Goal: Communication & Community: Participate in discussion

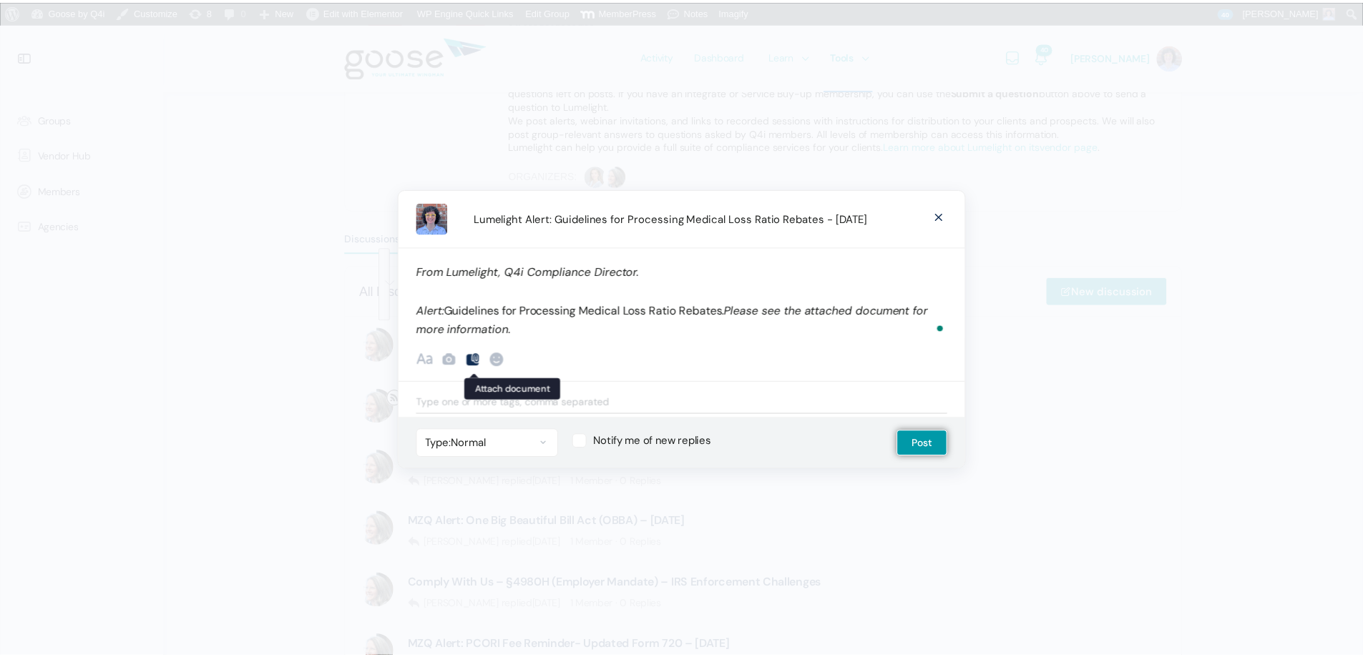
scroll to position [286, 0]
click at [476, 359] on icon at bounding box center [476, 358] width 17 height 17
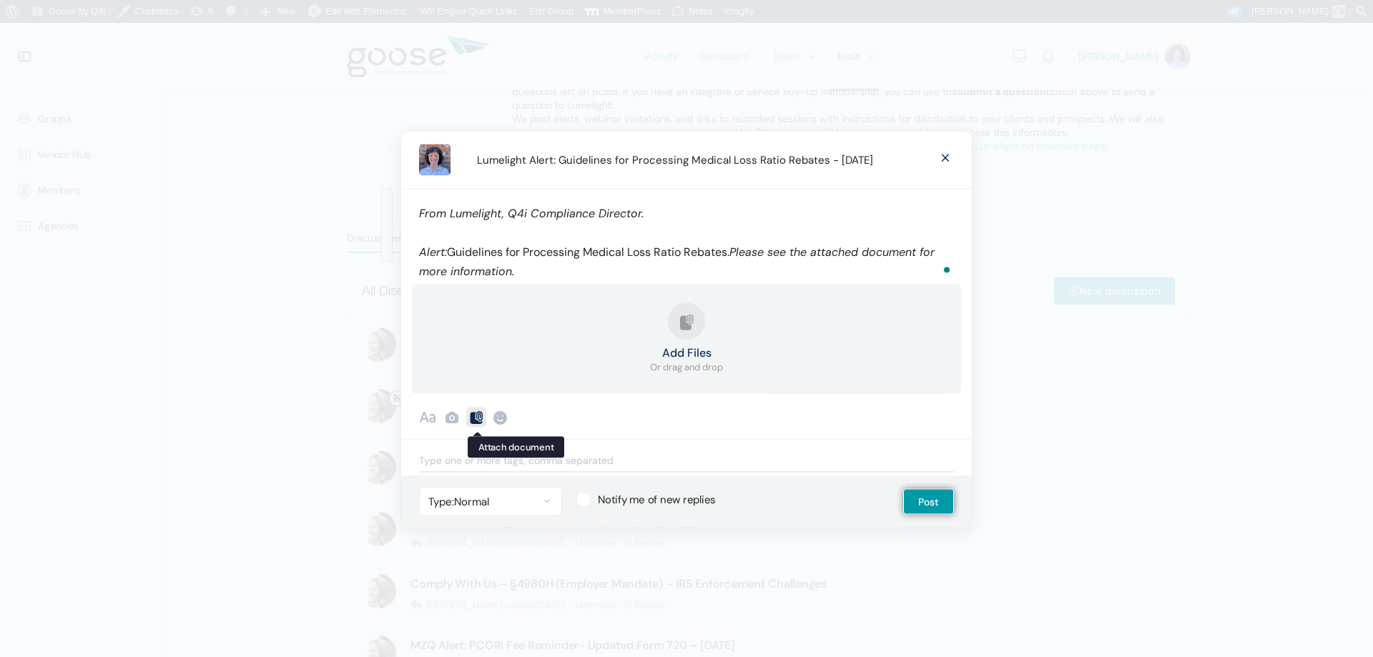
click at [476, 416] on icon at bounding box center [476, 416] width 17 height 17
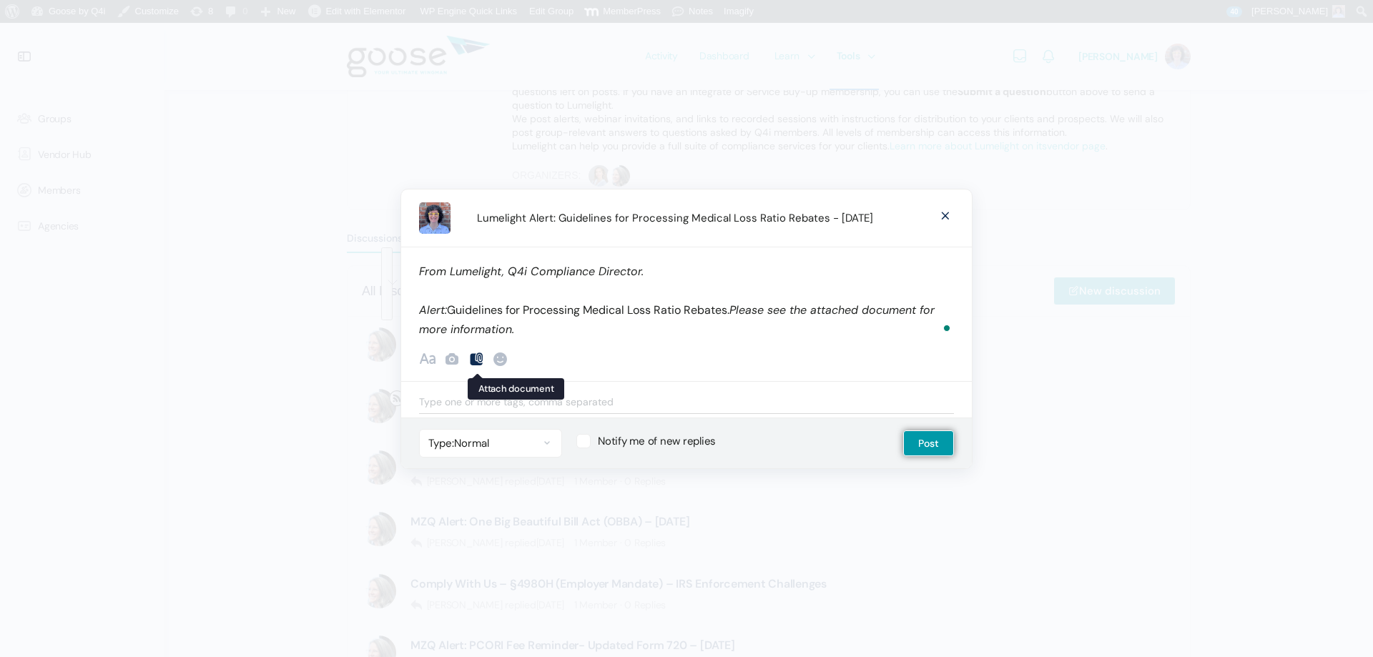
click at [477, 357] on icon at bounding box center [476, 358] width 17 height 17
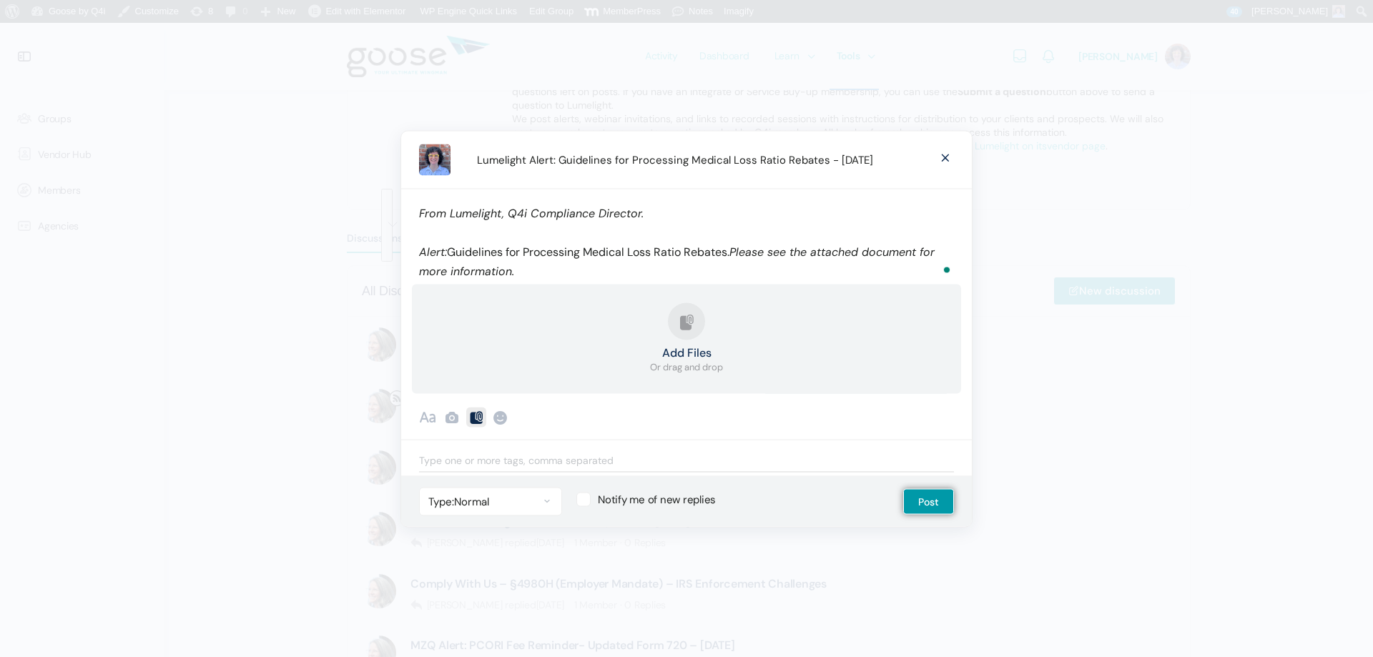
click at [674, 335] on button "Add Files Or drag and drop" at bounding box center [686, 339] width 73 height 72
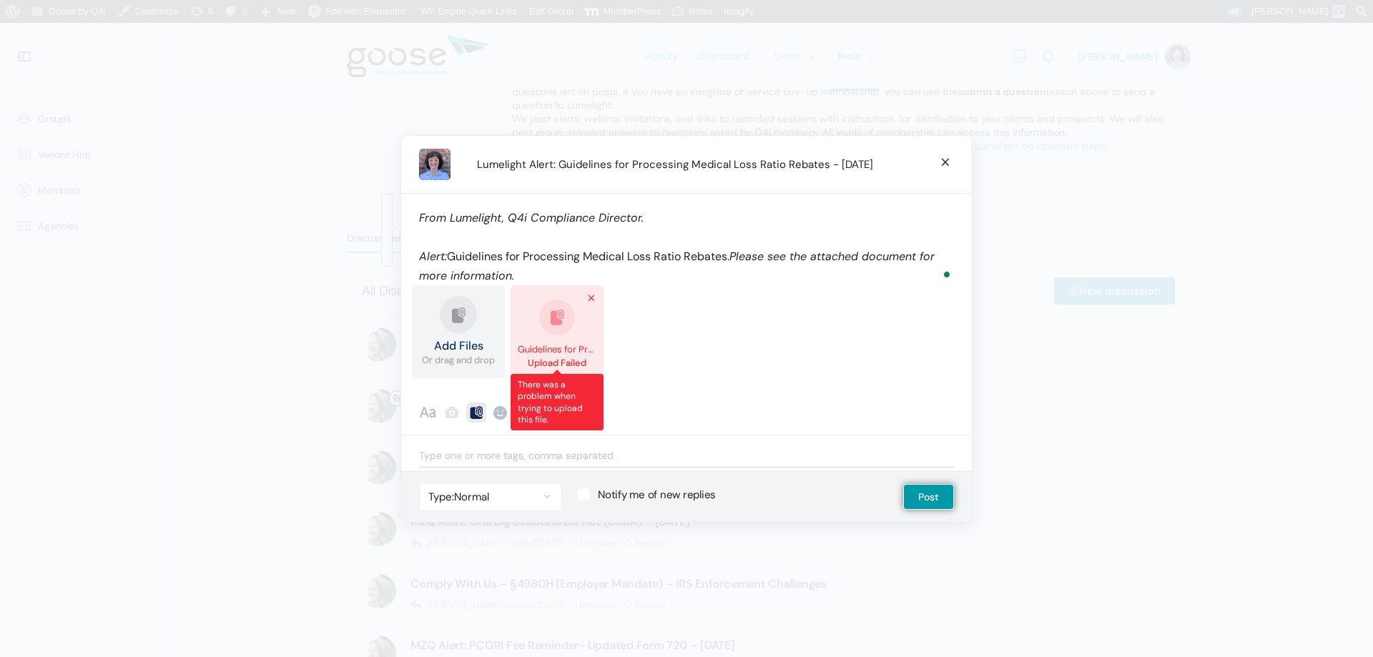
click at [594, 297] on link "Remove file" at bounding box center [591, 298] width 14 height 14
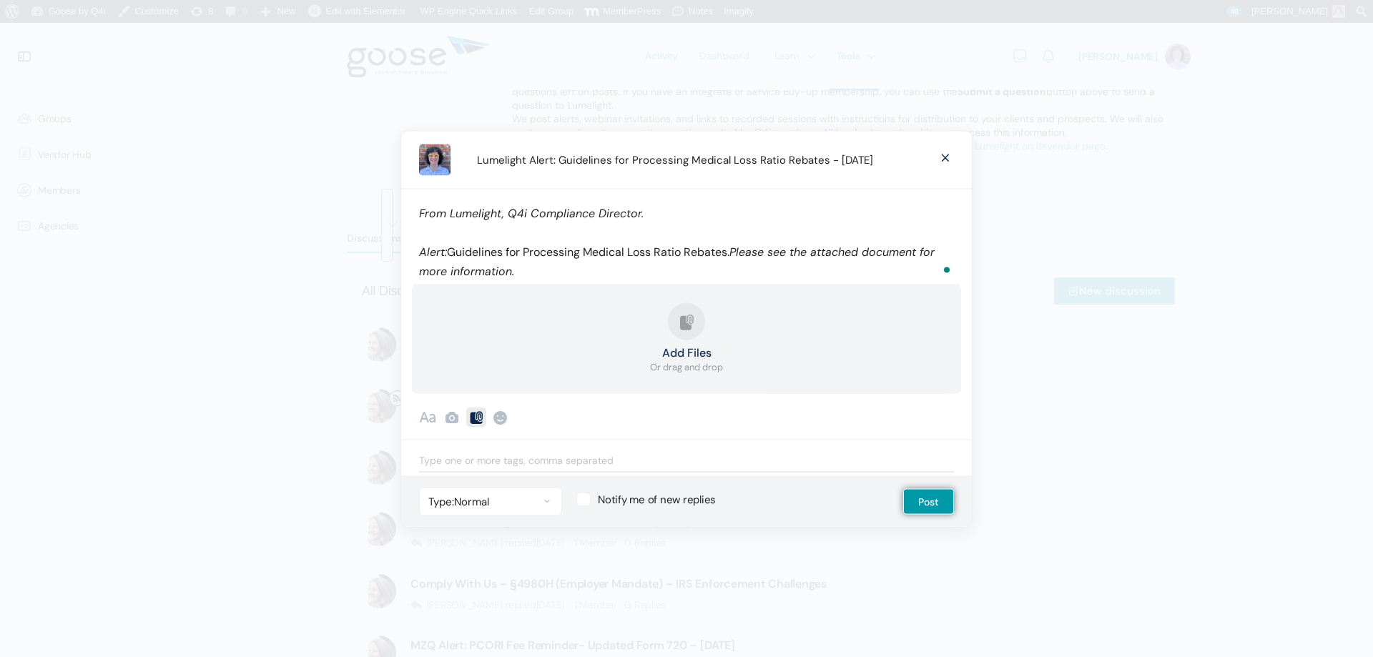
click at [697, 333] on button "Add Files Or drag and drop" at bounding box center [686, 339] width 73 height 72
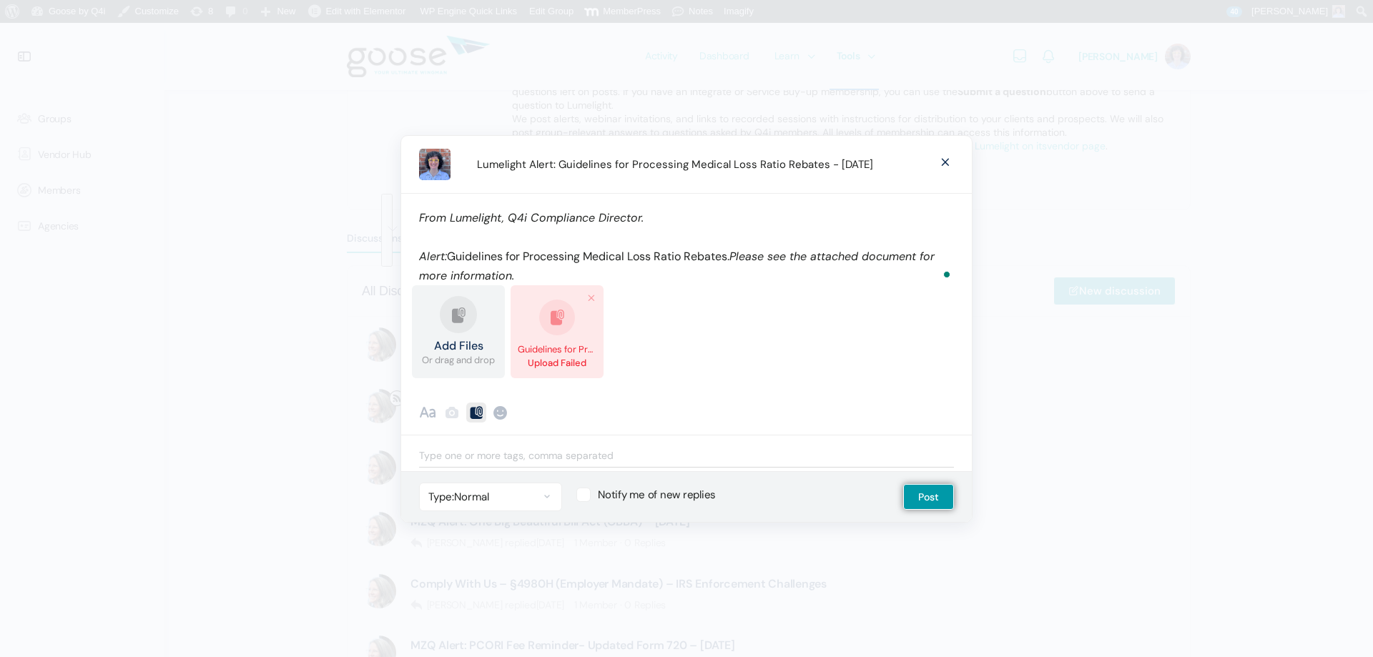
click at [947, 165] on span at bounding box center [945, 161] width 17 height 26
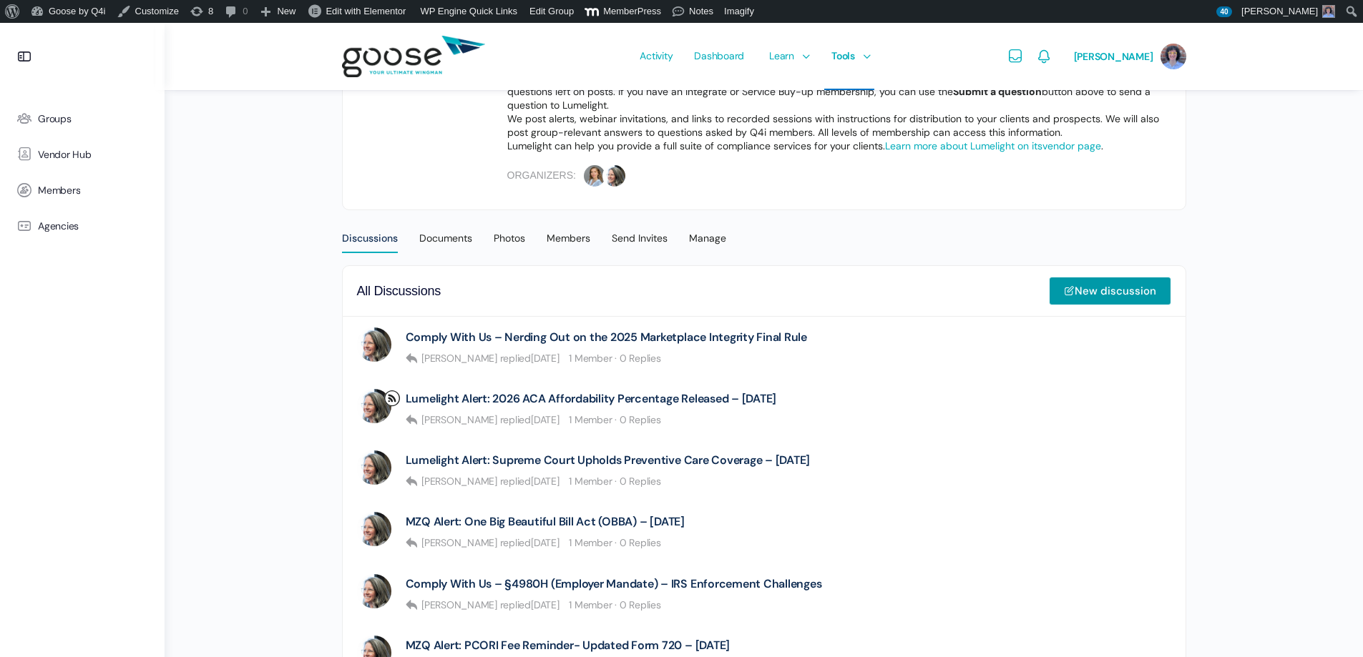
select select
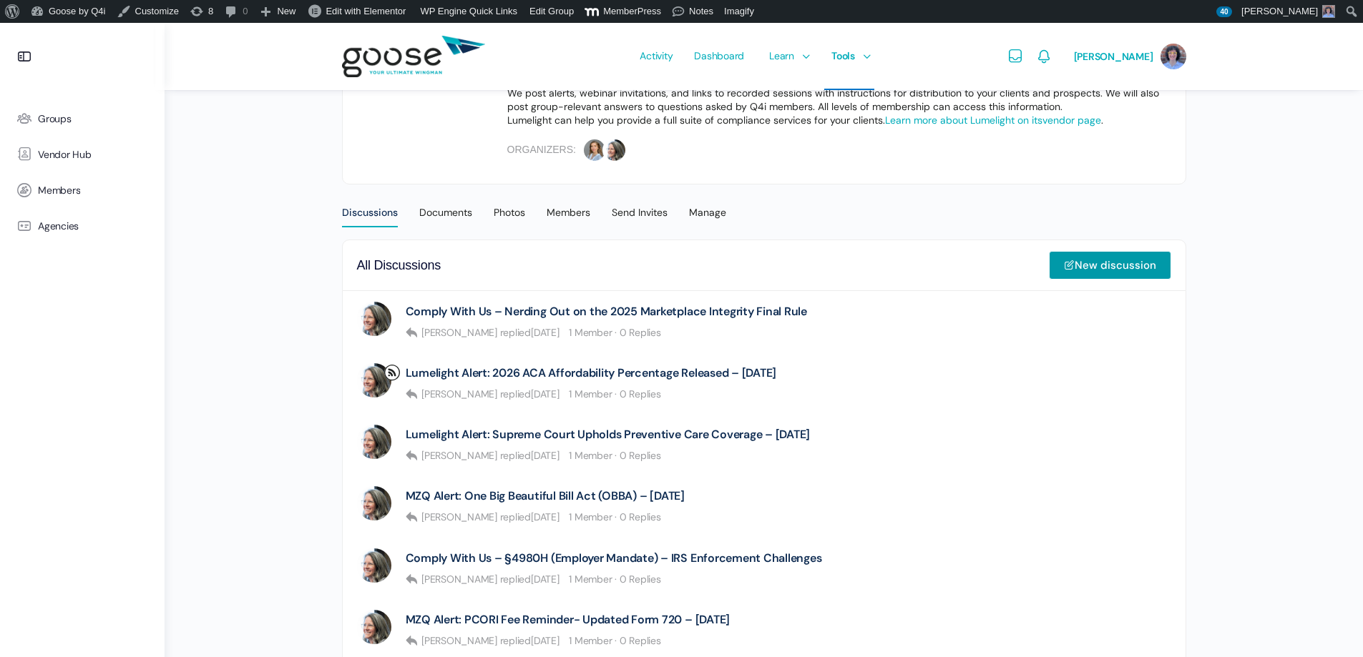
scroll to position [358, 0]
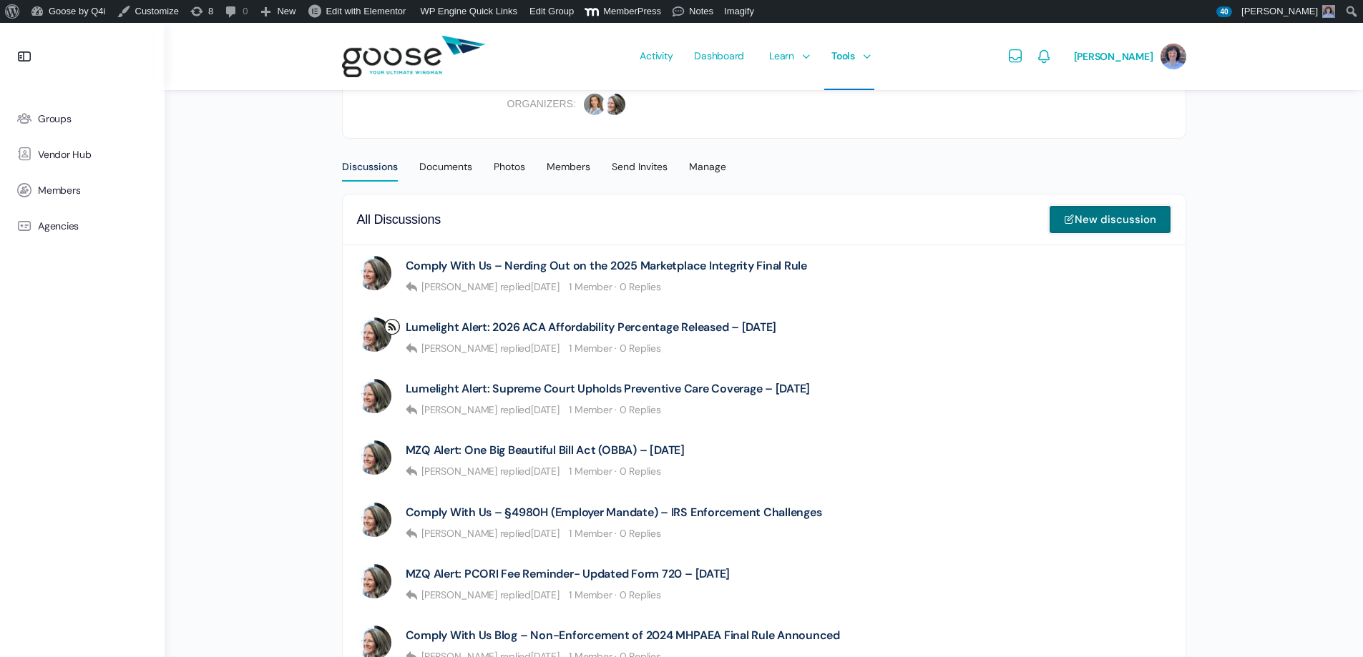
click at [1091, 227] on link "New discussion" at bounding box center [1110, 219] width 122 height 29
type input "Lumelight Alert: Guidelines for Processing Medical Loss Ratio Rebates - [DATE]"
select select
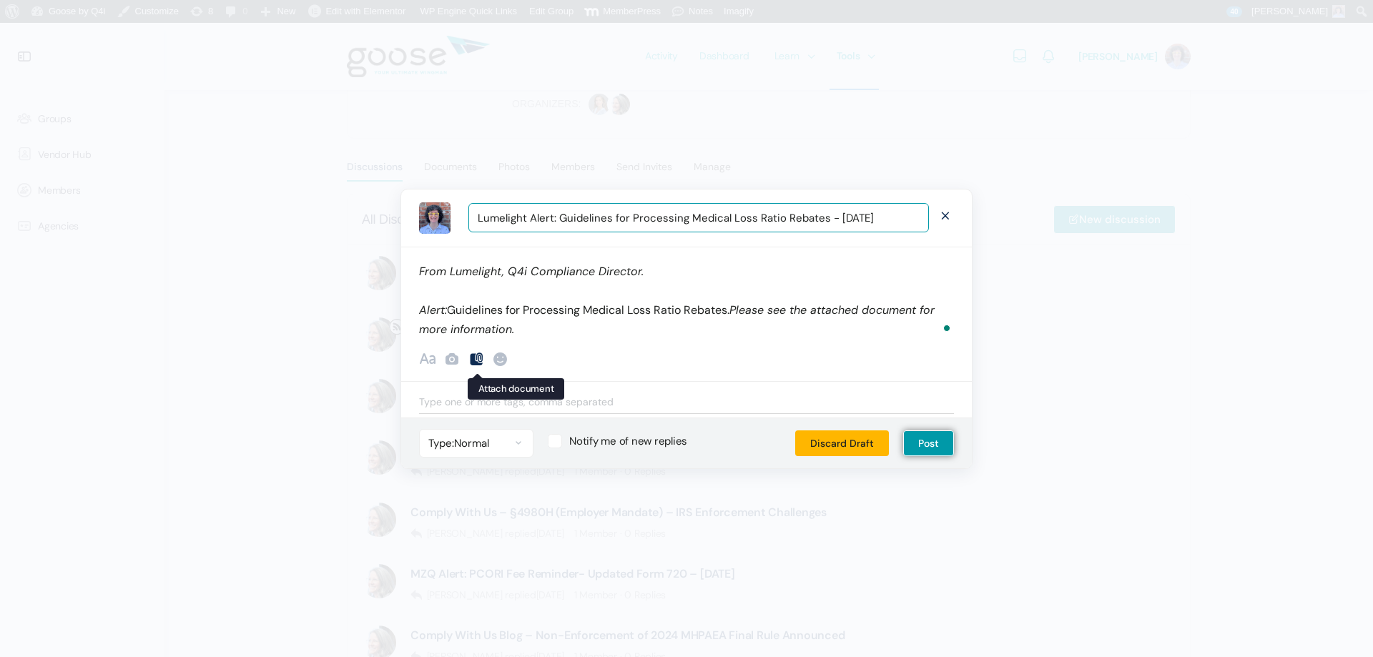
click at [481, 360] on icon at bounding box center [476, 358] width 17 height 17
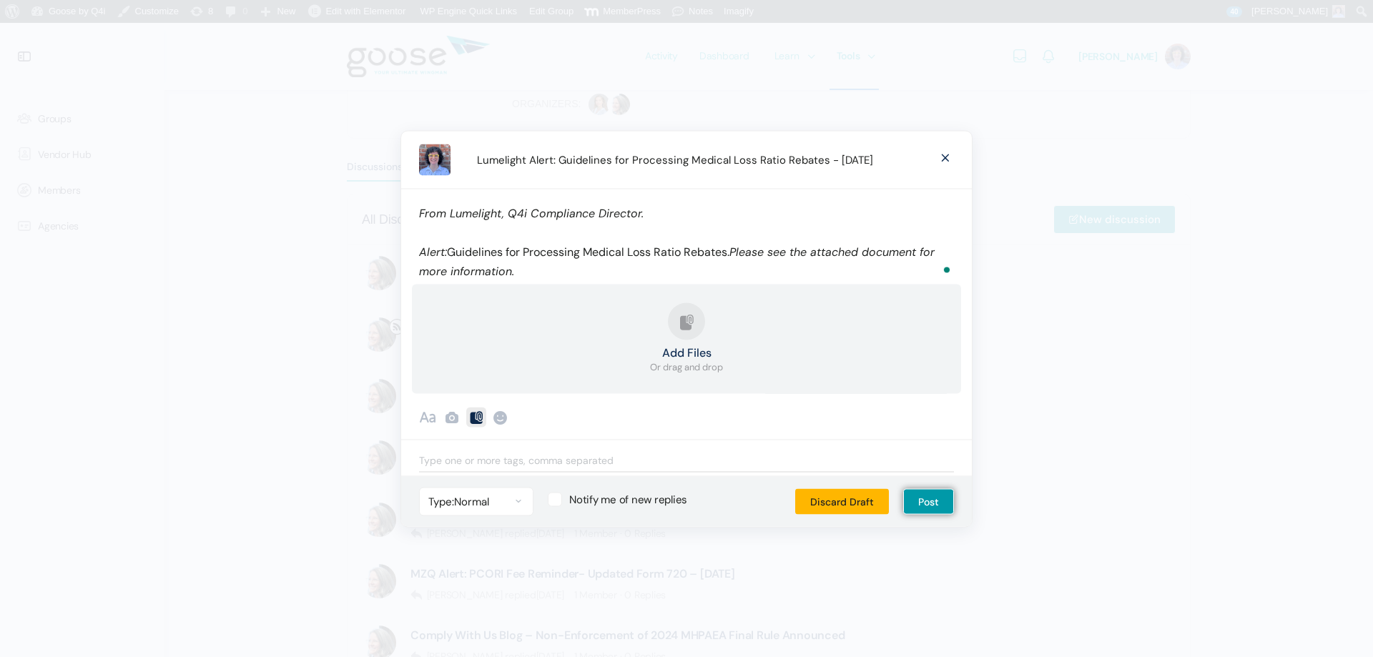
click at [682, 343] on button "Add Files Or drag and drop" at bounding box center [686, 339] width 73 height 72
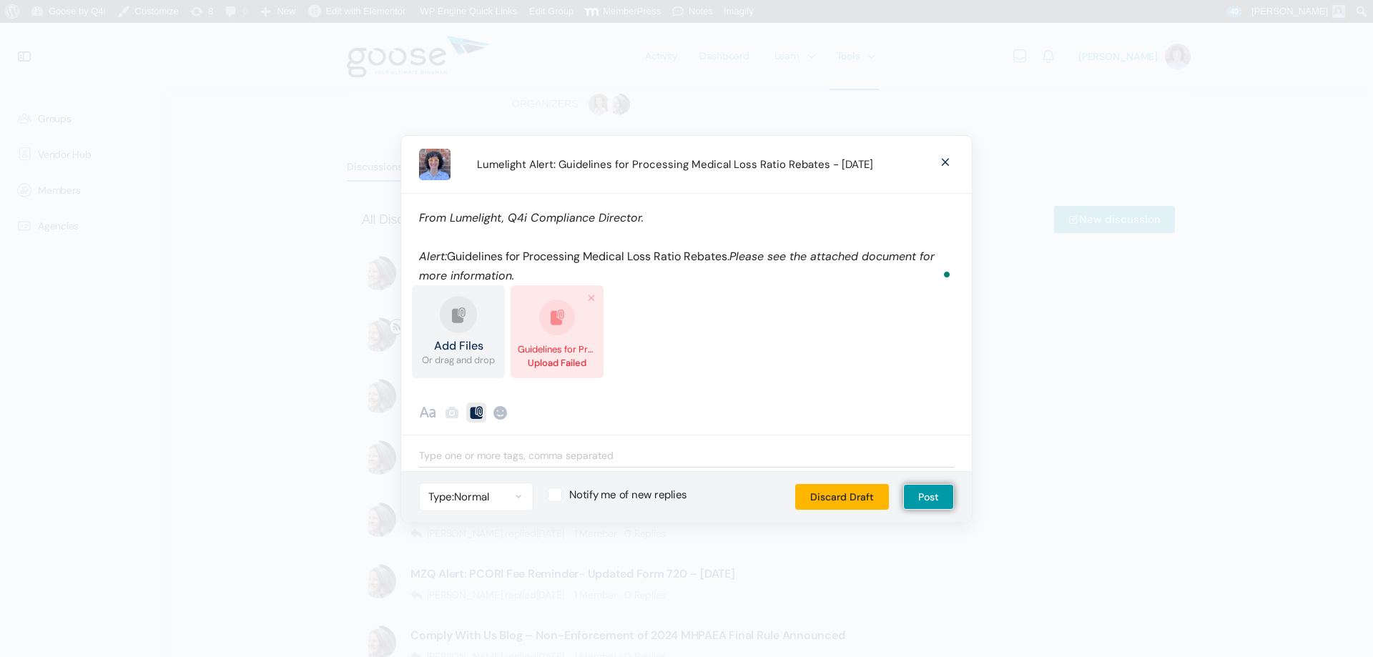
click at [938, 169] on span at bounding box center [945, 161] width 17 height 26
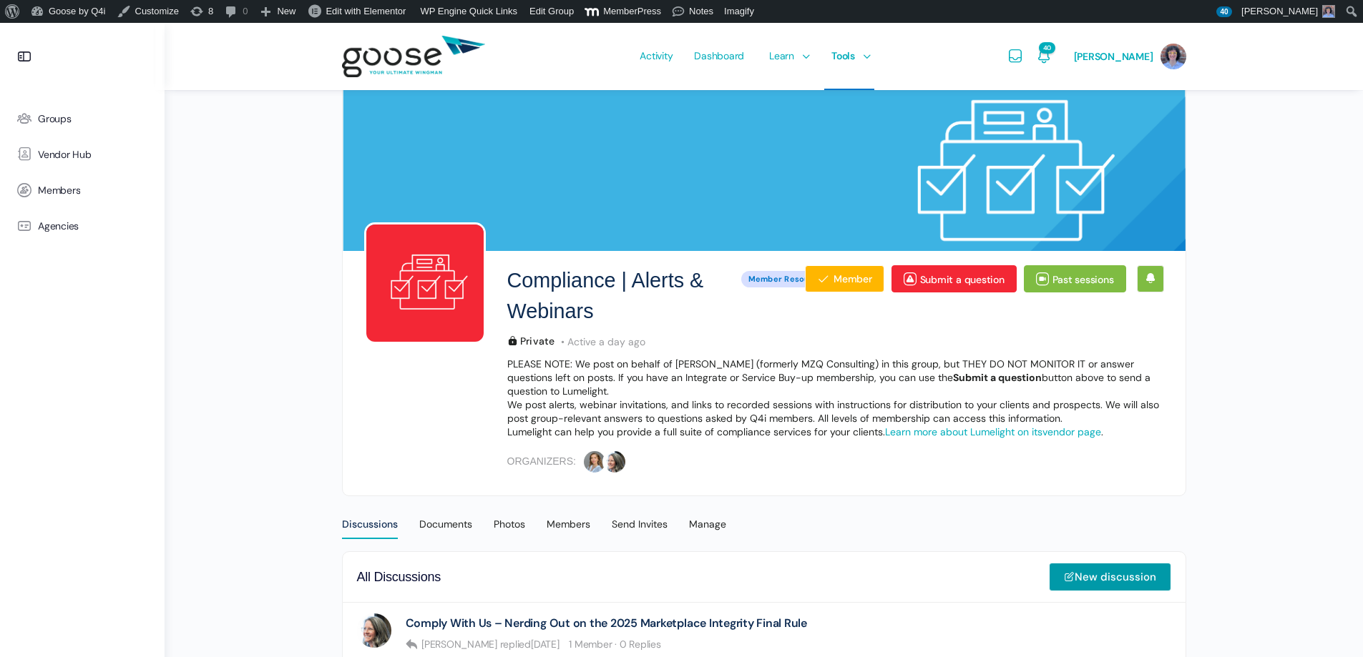
scroll to position [72, 0]
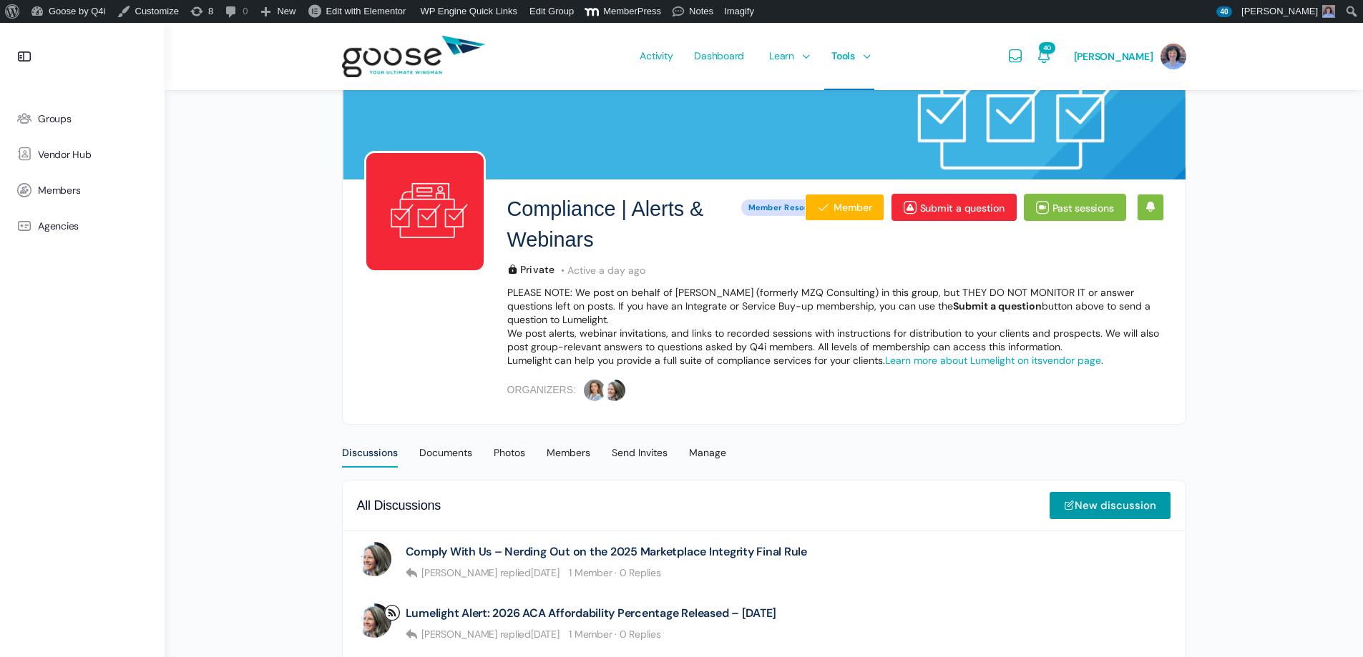
click at [971, 34] on div "Activity Dashboard Learn Courses Map Your Growth Marketing Hub Sales Hub Servic…" at bounding box center [753, 56] width 494 height 67
click at [1112, 496] on link "New discussion" at bounding box center [1110, 505] width 122 height 29
type input "Lumelight Alert: Guidelines for Processing Medical Loss Ratio Rebates - 09.11.25"
select select
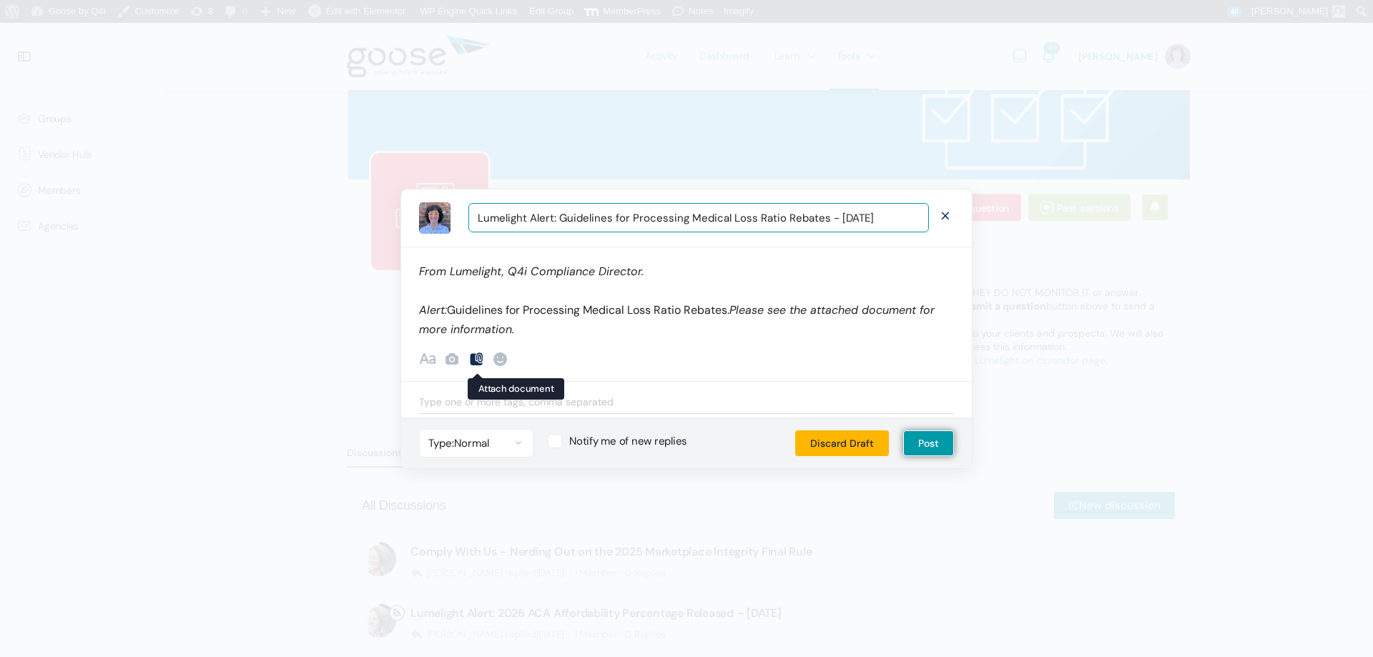
click at [474, 357] on icon at bounding box center [476, 358] width 17 height 17
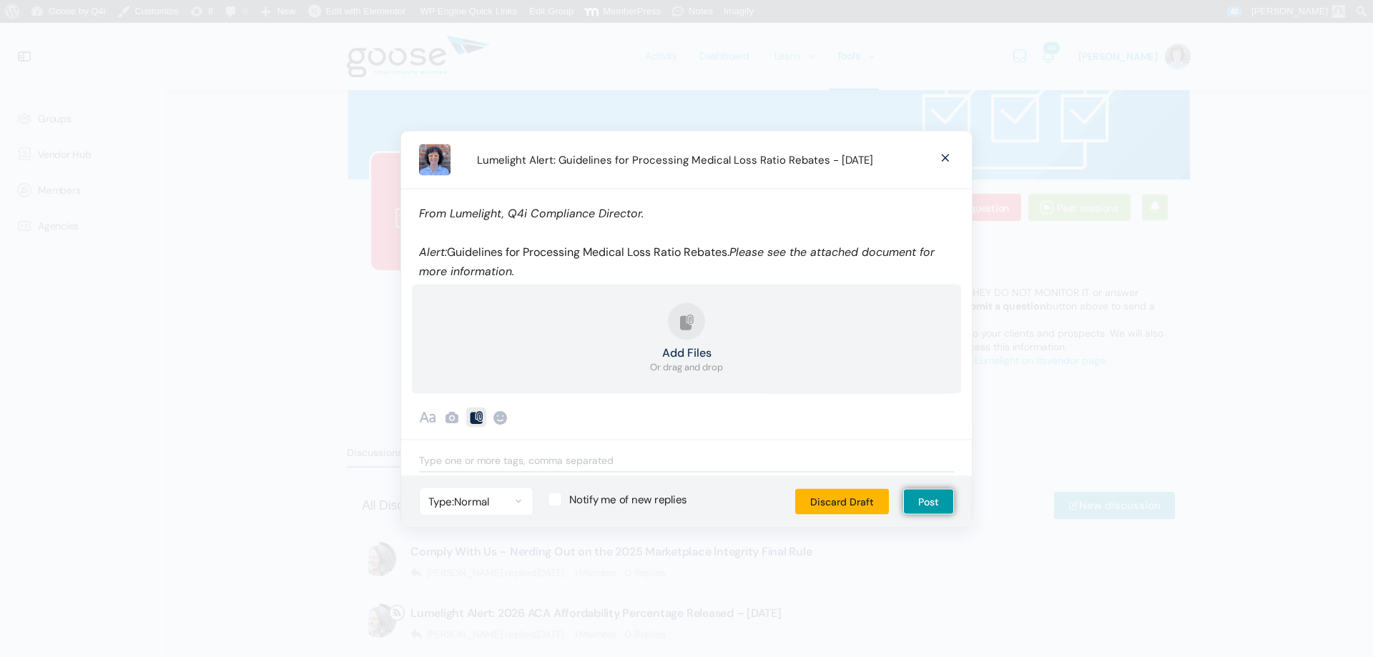
click at [687, 323] on button "Add Files Or drag and drop" at bounding box center [686, 339] width 73 height 72
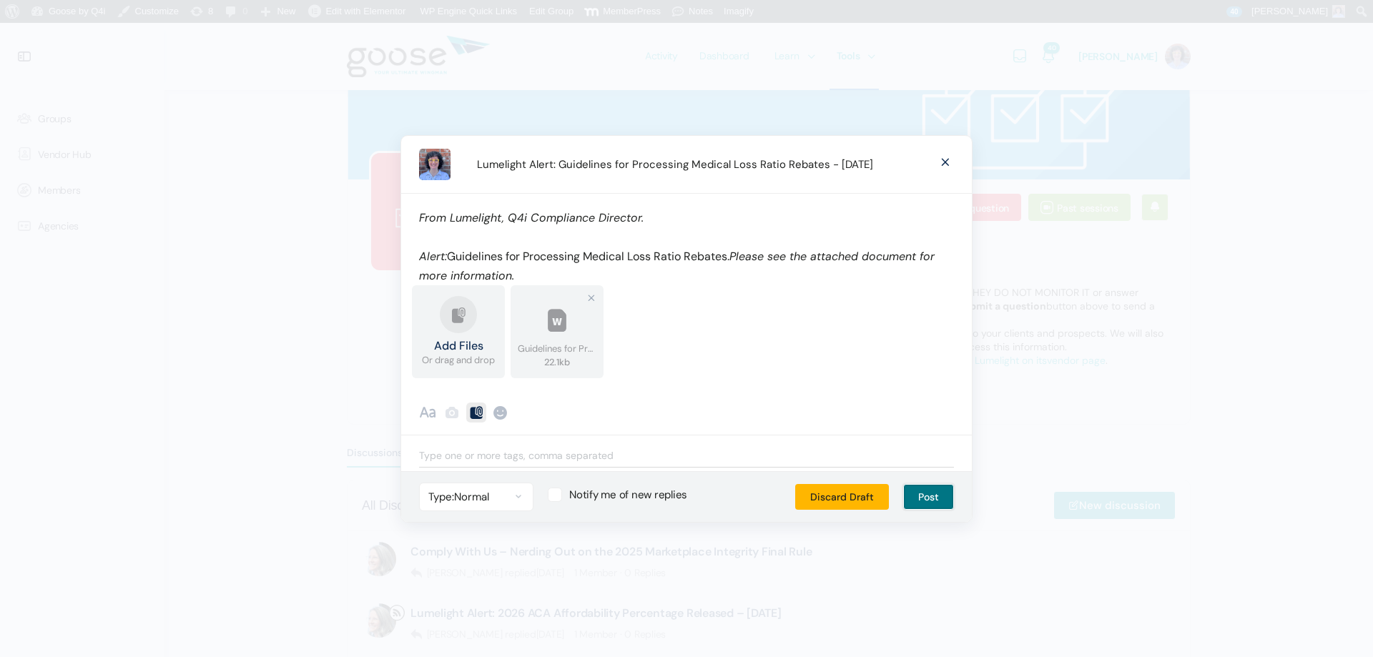
click at [930, 494] on button "Post" at bounding box center [928, 497] width 51 height 26
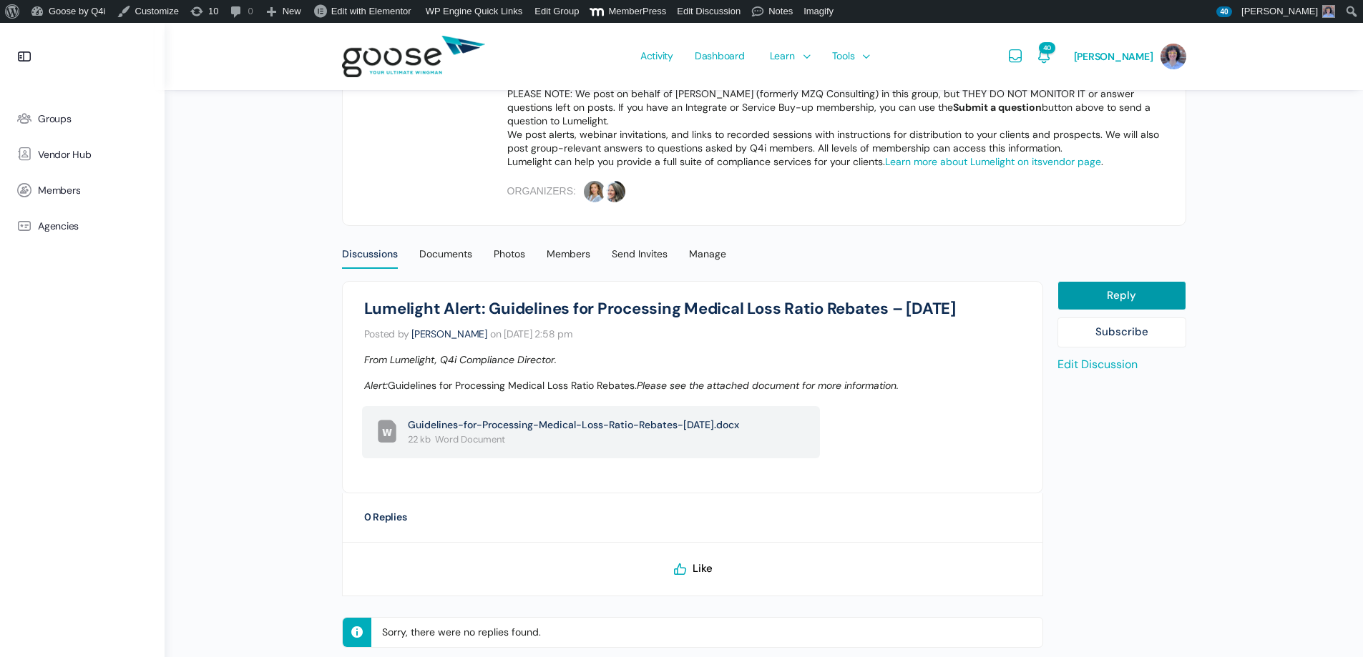
scroll to position [236, 0]
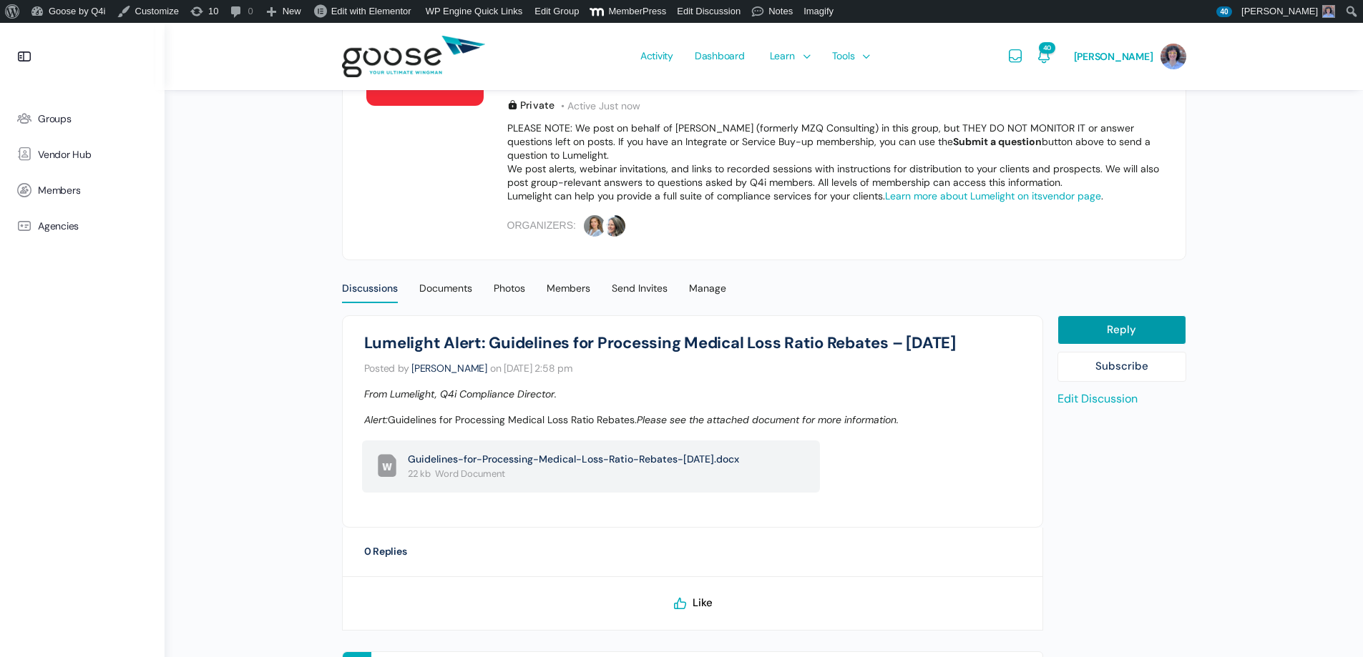
click at [379, 285] on div "Discussions" at bounding box center [370, 292] width 56 height 21
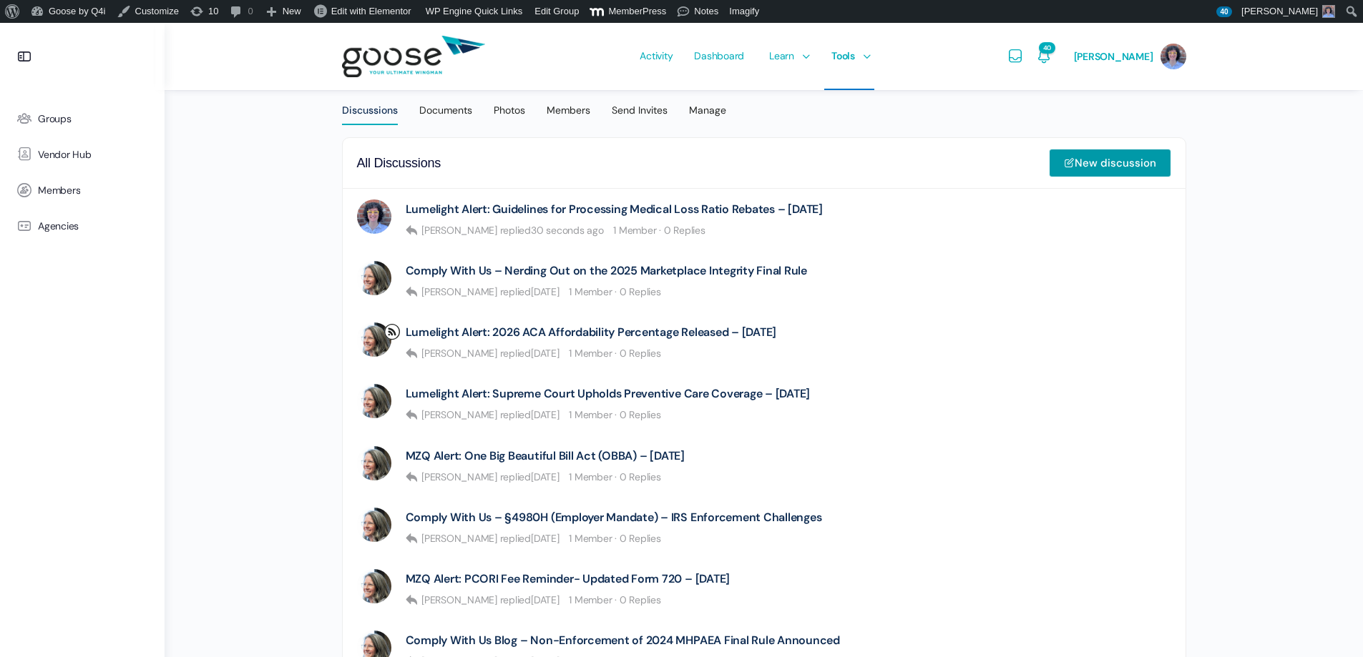
scroll to position [330, 0]
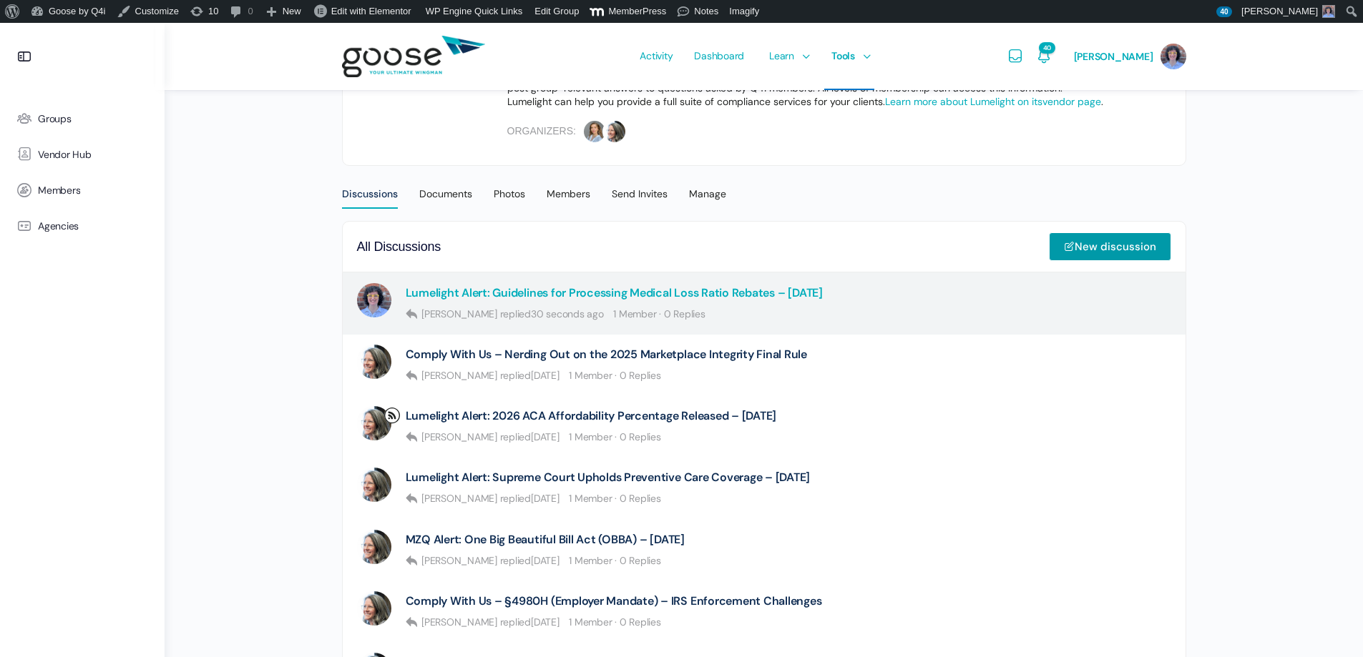
click at [752, 290] on link "Lumelight Alert: Guidelines for Processing Medical Loss Ratio Rebates – 09.11.25" at bounding box center [614, 293] width 417 height 14
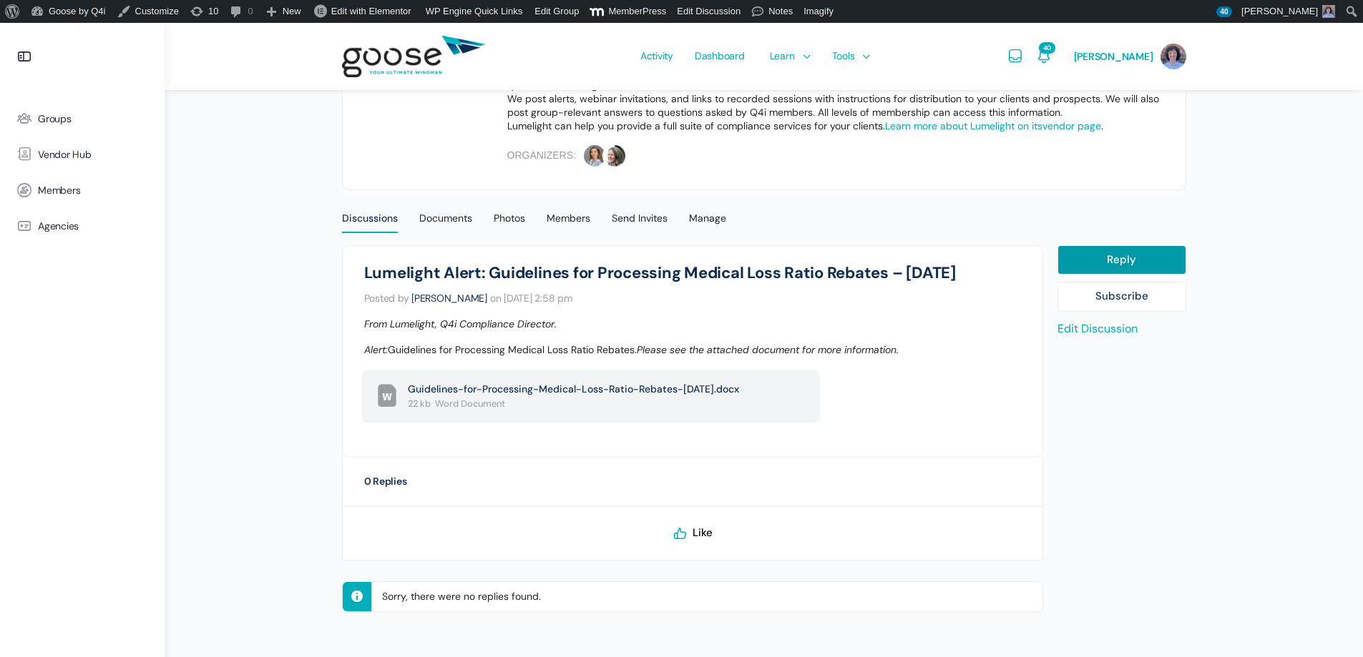
scroll to position [308, 0]
